Goal: Information Seeking & Learning: Find specific page/section

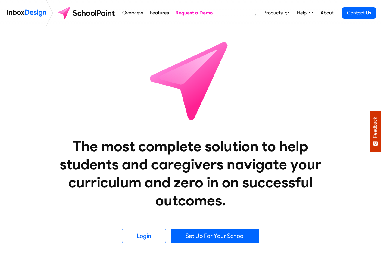
click at [277, 12] on span "Products" at bounding box center [273, 12] width 21 height 7
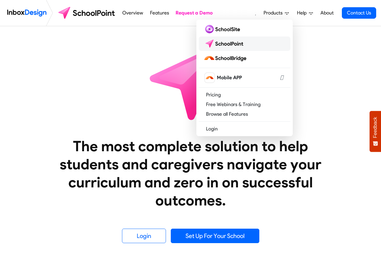
click at [225, 39] on img at bounding box center [224, 44] width 42 height 10
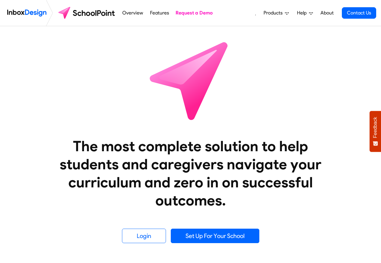
click at [291, 12] on link "Products" at bounding box center [276, 13] width 30 height 12
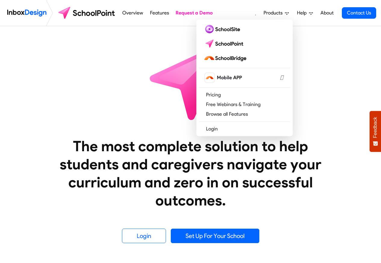
click at [295, 12] on link "Help" at bounding box center [304, 13] width 21 height 12
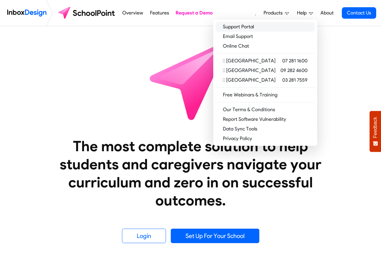
click at [263, 27] on link "Support Portal" at bounding box center [265, 27] width 99 height 10
